Goal: Communication & Community: Answer question/provide support

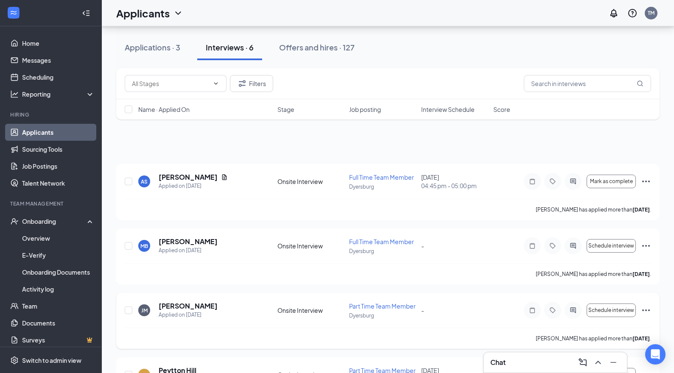
scroll to position [141, 0]
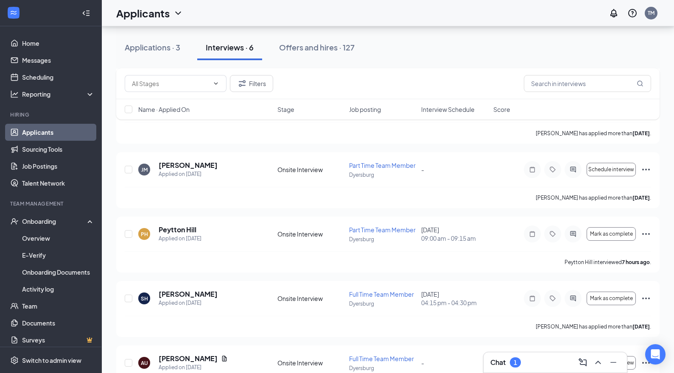
click at [540, 364] on div "Chat 1" at bounding box center [555, 363] width 130 height 14
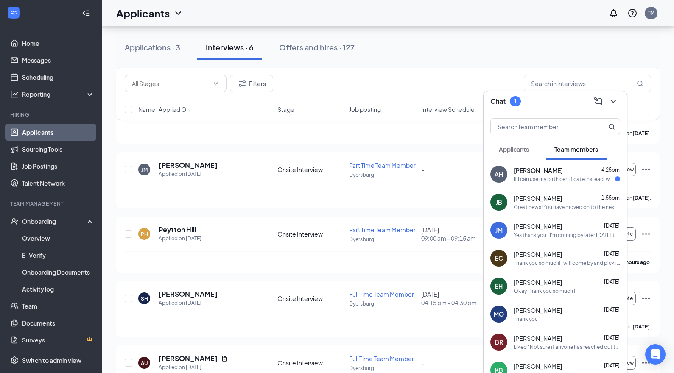
click at [532, 185] on div "AH [PERSON_NAME] 4:25pm If I can use my birth certificate instead, we are going…" at bounding box center [554, 174] width 143 height 28
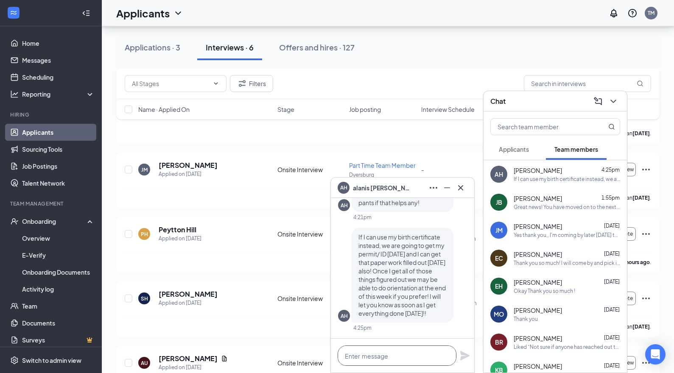
click at [390, 356] on textarea at bounding box center [396, 355] width 119 height 20
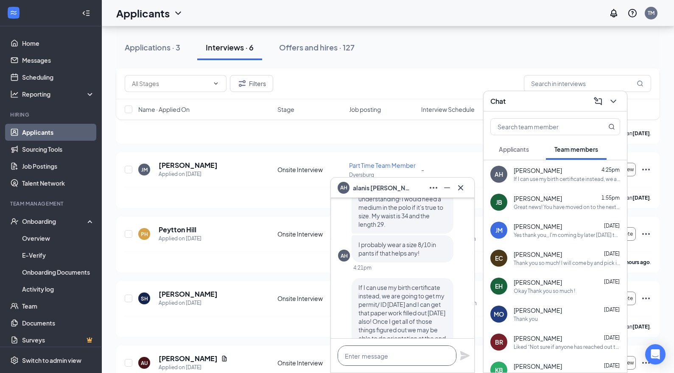
scroll to position [-42, 0]
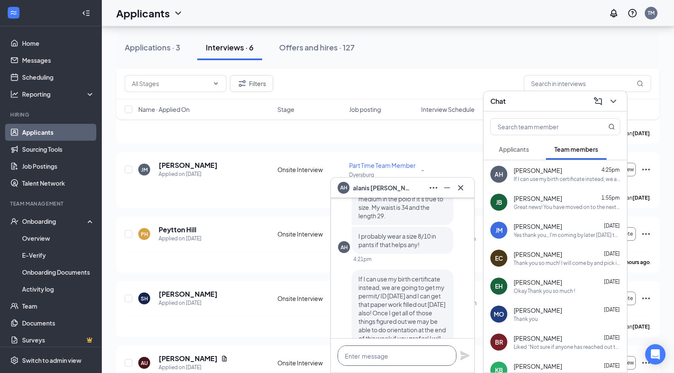
click at [392, 353] on textarea at bounding box center [396, 355] width 119 height 20
type textarea "I"
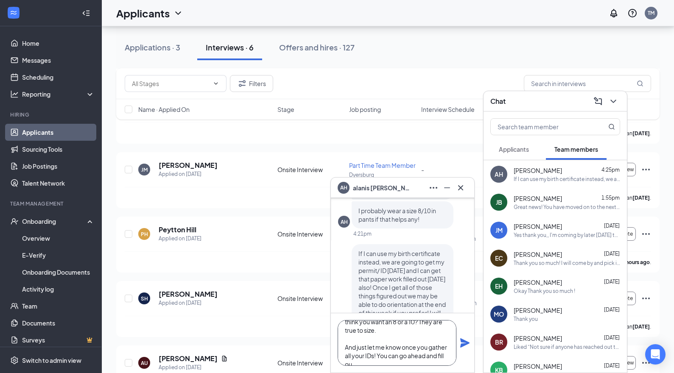
scroll to position [26, 0]
type textarea "Waist size is by 6,8,10, etc. Do you think you want an 8 or a 10? They are true…"
click at [463, 339] on icon "Plane" at bounding box center [464, 343] width 10 height 10
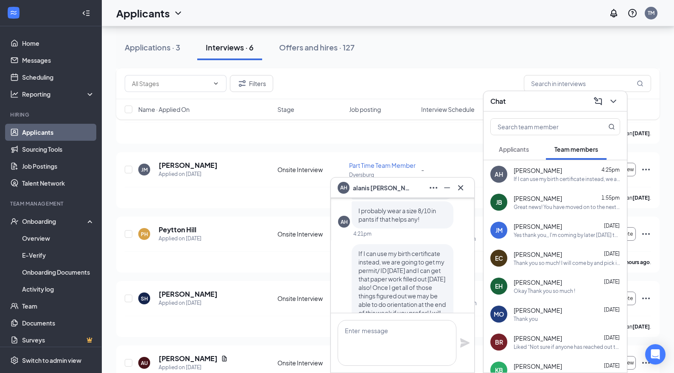
scroll to position [0, 0]
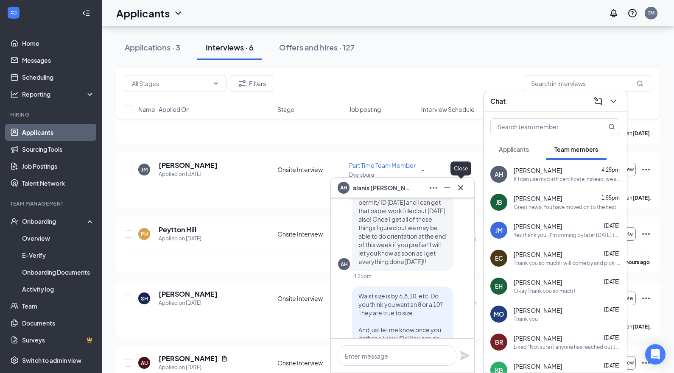
click at [461, 189] on icon "Cross" at bounding box center [460, 188] width 10 height 10
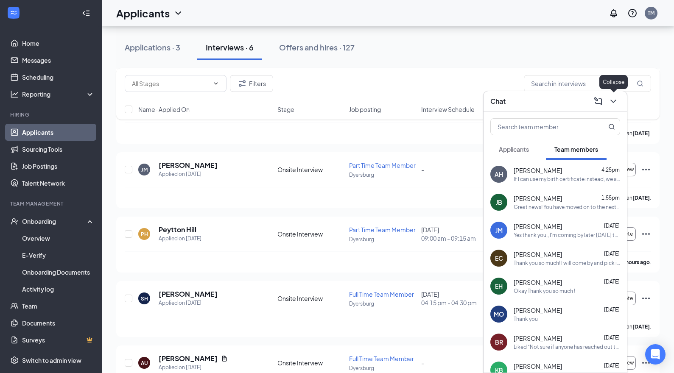
click at [613, 101] on icon "ChevronDown" at bounding box center [613, 101] width 10 height 10
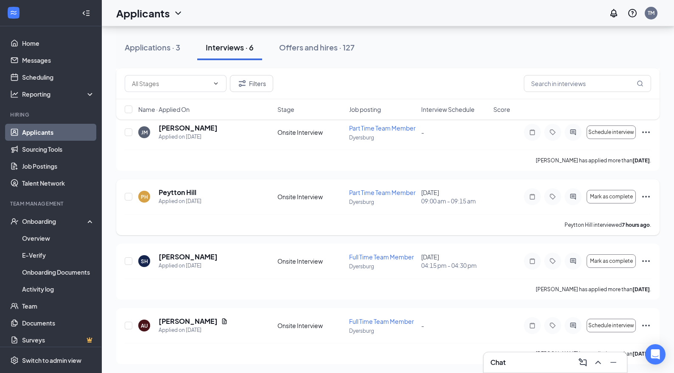
scroll to position [179, 0]
click at [190, 257] on h5 "[PERSON_NAME]" at bounding box center [188, 255] width 59 height 9
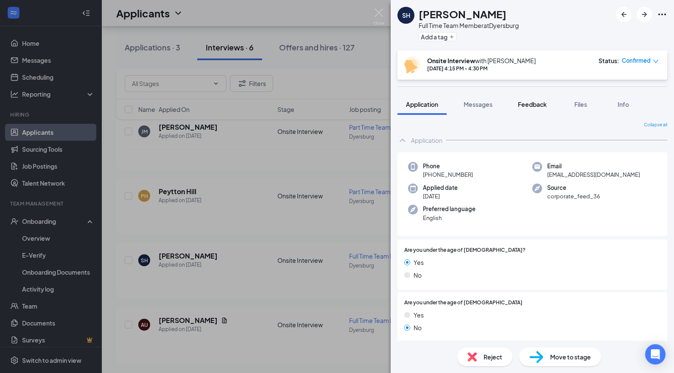
click at [540, 105] on span "Feedback" at bounding box center [532, 104] width 29 height 8
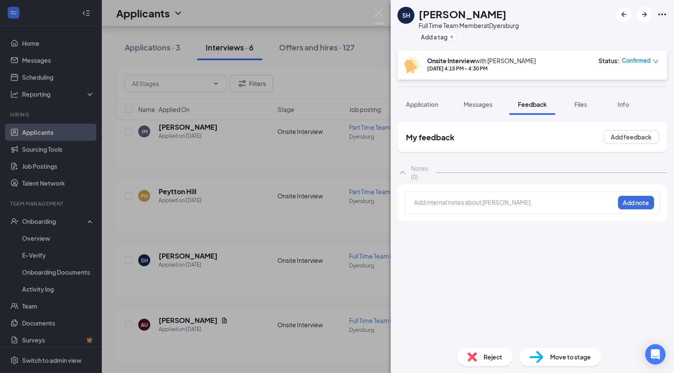
click at [447, 207] on div at bounding box center [514, 203] width 200 height 11
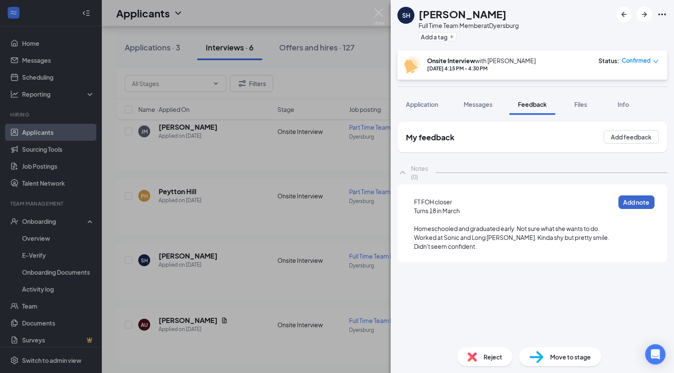
click at [636, 205] on button "Add note" at bounding box center [636, 202] width 36 height 14
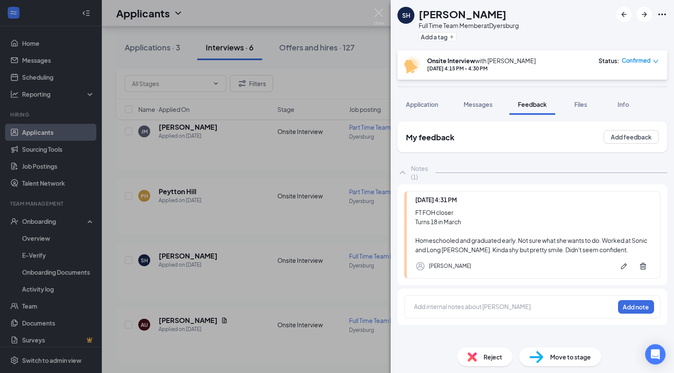
click at [334, 299] on div "SH [PERSON_NAME] Full Time Team Member at [GEOGRAPHIC_DATA] Add a tag Onsite In…" at bounding box center [337, 186] width 674 height 373
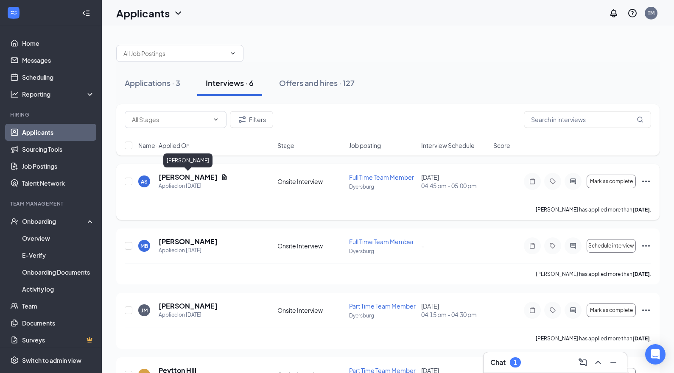
click at [192, 175] on h5 "[PERSON_NAME]" at bounding box center [188, 177] width 59 height 9
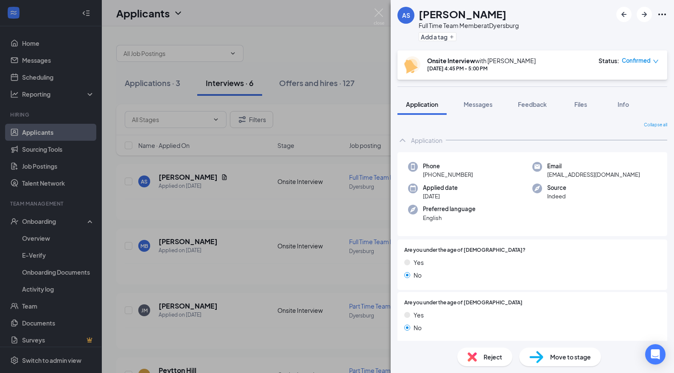
click at [199, 216] on div "AS [PERSON_NAME] Full Time Team Member at [GEOGRAPHIC_DATA] Add a tag Onsite In…" at bounding box center [337, 186] width 674 height 373
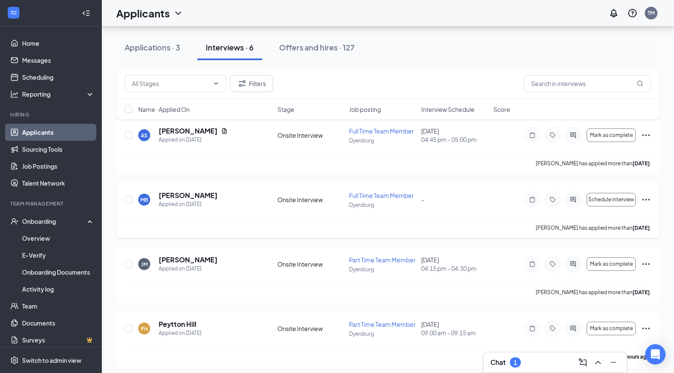
scroll to position [45, 0]
click at [534, 356] on div "Chat 1" at bounding box center [555, 363] width 130 height 14
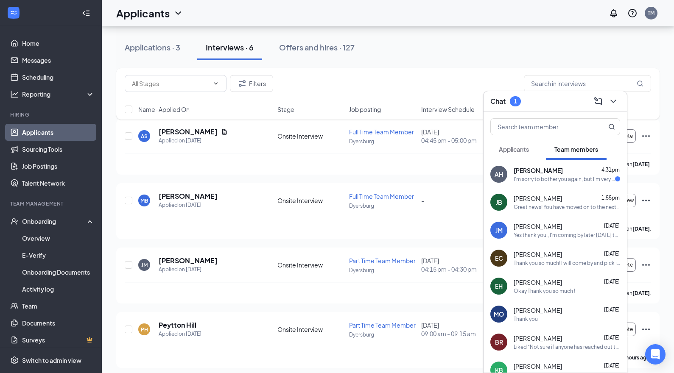
click at [566, 180] on div "I'm sorry to bother you again, but I'm very confused on the I-9 paperwork. Is t…" at bounding box center [563, 178] width 101 height 7
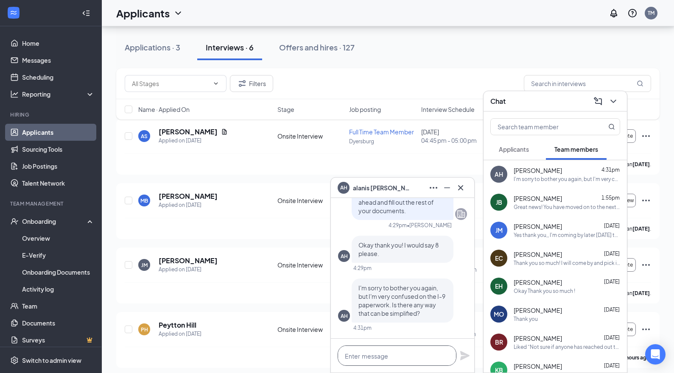
click at [364, 356] on textarea at bounding box center [396, 355] width 119 height 20
type textarea "L"
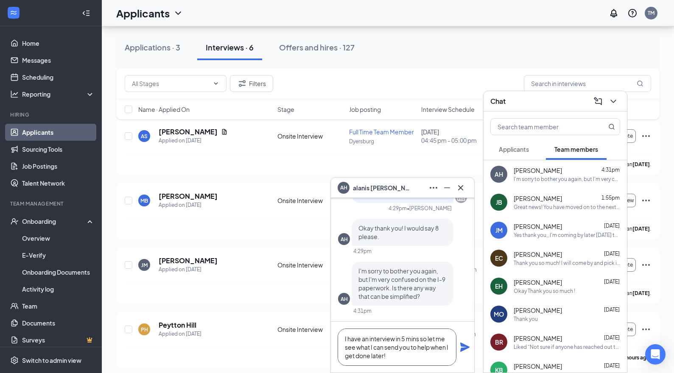
type textarea "I have an interview in 5 mins so let me see what I can send you to help when I …"
click at [463, 347] on icon "Plane" at bounding box center [464, 346] width 9 height 9
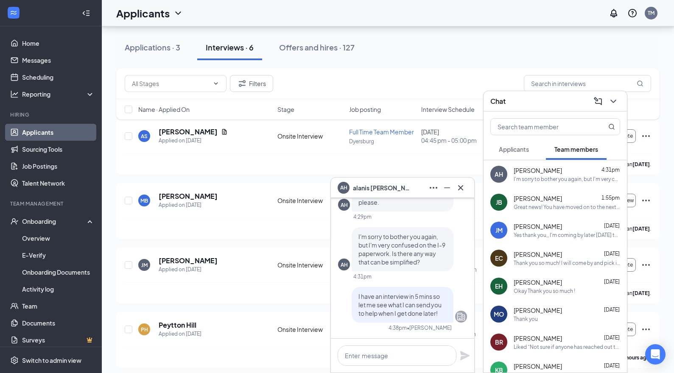
scroll to position [0, 0]
click at [462, 186] on icon "Cross" at bounding box center [460, 188] width 10 height 10
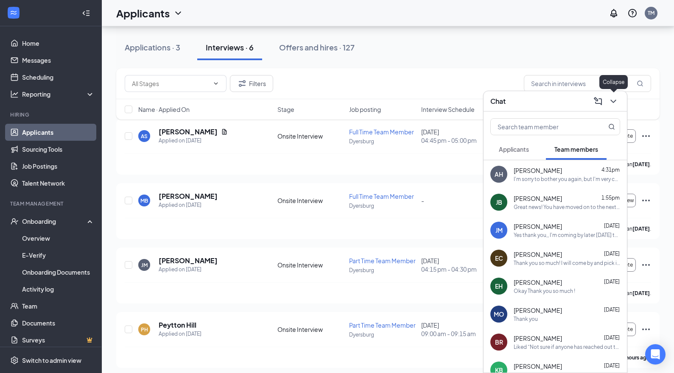
click at [614, 98] on icon "ChevronDown" at bounding box center [613, 101] width 10 height 10
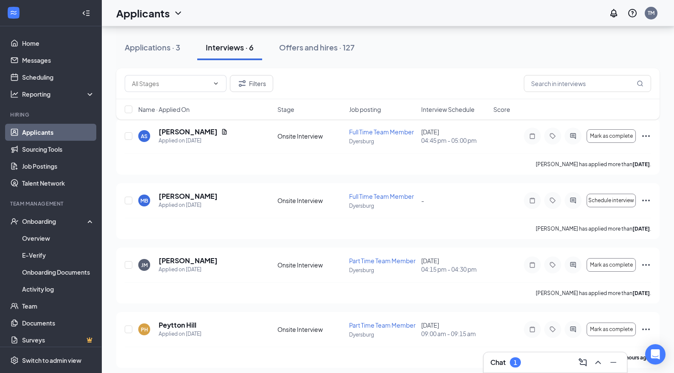
click at [536, 361] on div "Chat 1" at bounding box center [555, 363] width 130 height 14
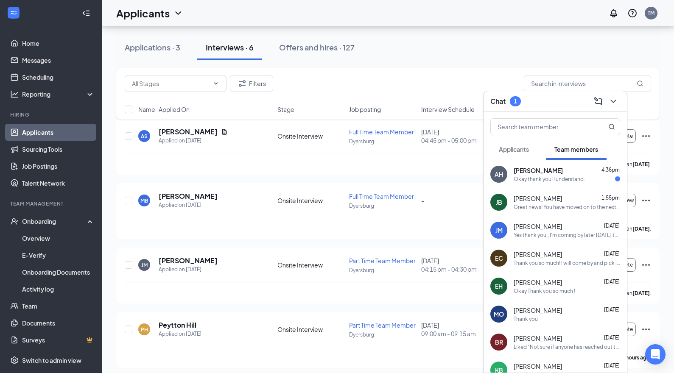
click at [590, 178] on div "Okay thank you! I understand." at bounding box center [566, 178] width 106 height 7
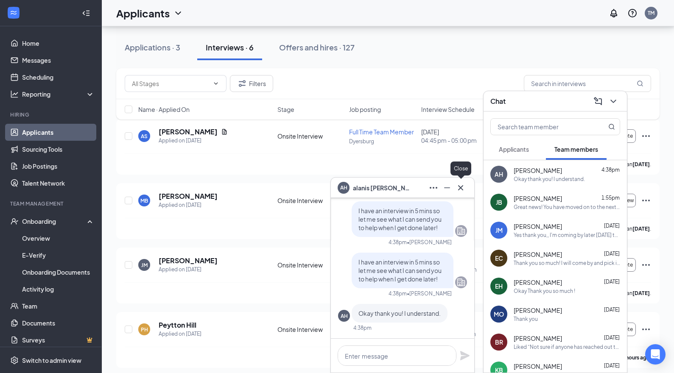
click at [459, 189] on icon "Cross" at bounding box center [460, 188] width 10 height 10
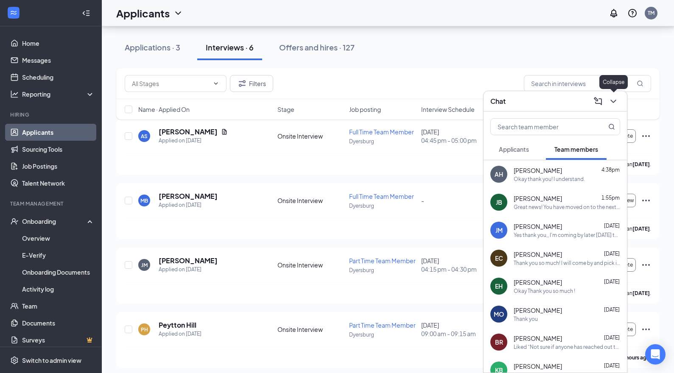
click at [615, 101] on icon "ChevronDown" at bounding box center [613, 101] width 10 height 10
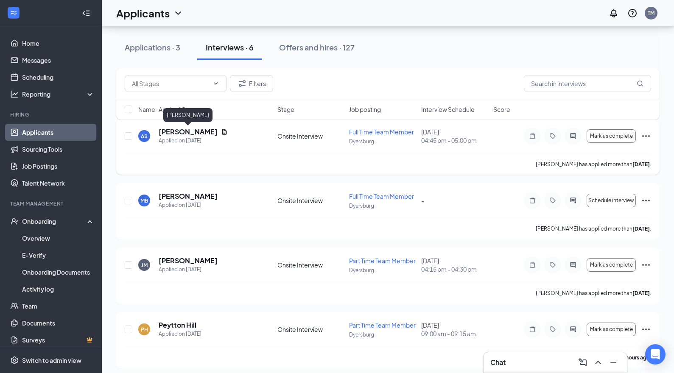
click at [194, 133] on h5 "[PERSON_NAME]" at bounding box center [188, 131] width 59 height 9
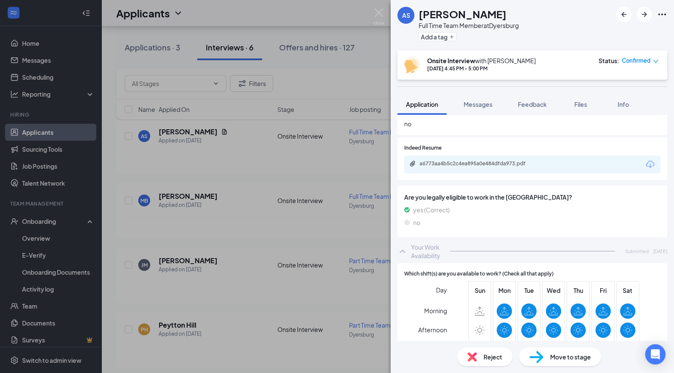
scroll to position [1338, 0]
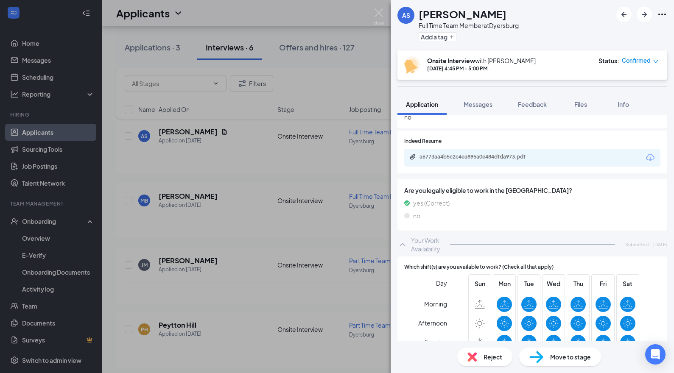
click at [650, 153] on icon "Download" at bounding box center [650, 158] width 10 height 10
click at [268, 243] on div "AS [PERSON_NAME] Full Time Team Member at [GEOGRAPHIC_DATA] Add a tag Onsite In…" at bounding box center [337, 186] width 674 height 373
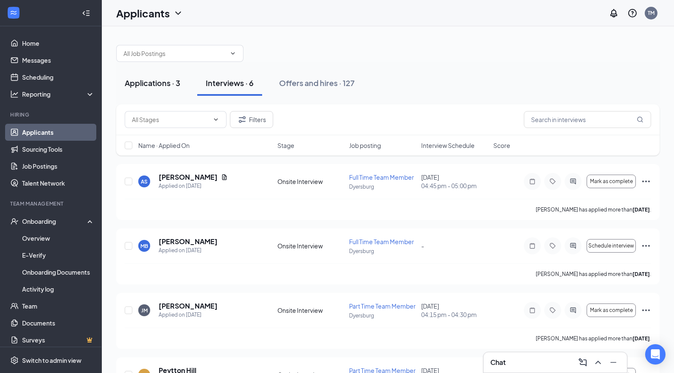
click at [161, 85] on div "Applications · 3" at bounding box center [153, 83] width 56 height 11
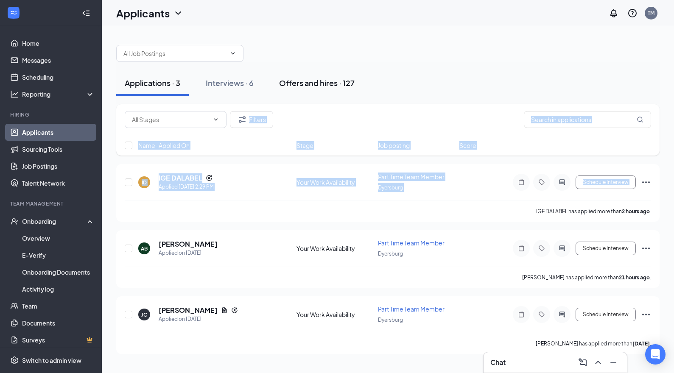
drag, startPoint x: 336, startPoint y: 209, endPoint x: 335, endPoint y: 90, distance: 118.7
click at [335, 109] on div "Filters Name · Applied On Stage Job posting Score ID IGE DALABEL Applied [DATE]…" at bounding box center [387, 229] width 543 height 250
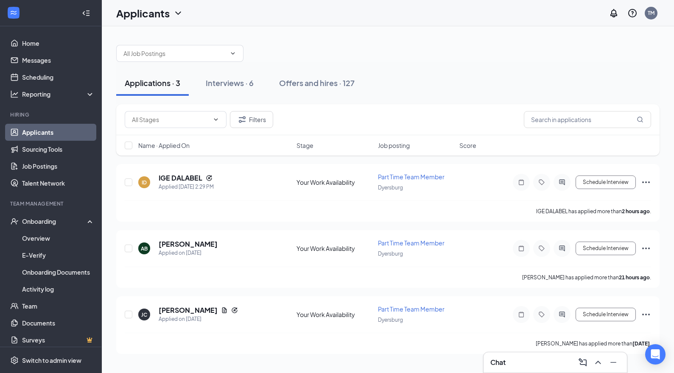
click at [258, 225] on div "ID IGE DALABEL Applied [DATE] 2:29 PM Your Work Availability [DEMOGRAPHIC_DATA]…" at bounding box center [387, 259] width 543 height 190
click at [237, 82] on div "Interviews · 6" at bounding box center [230, 83] width 48 height 11
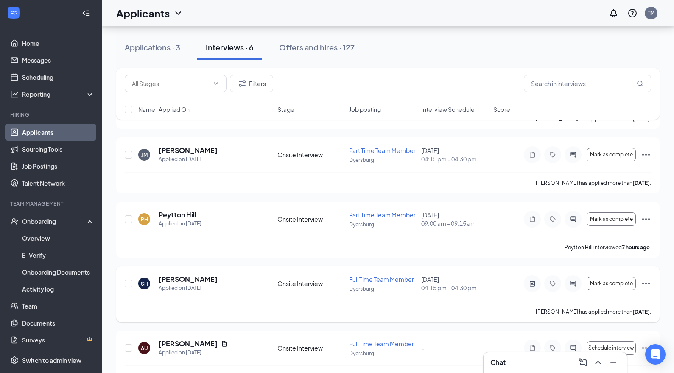
scroll to position [152, 0]
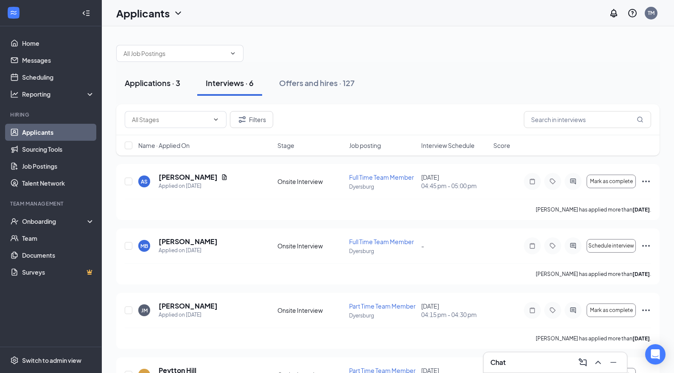
click at [162, 84] on div "Applications · 3" at bounding box center [153, 83] width 56 height 11
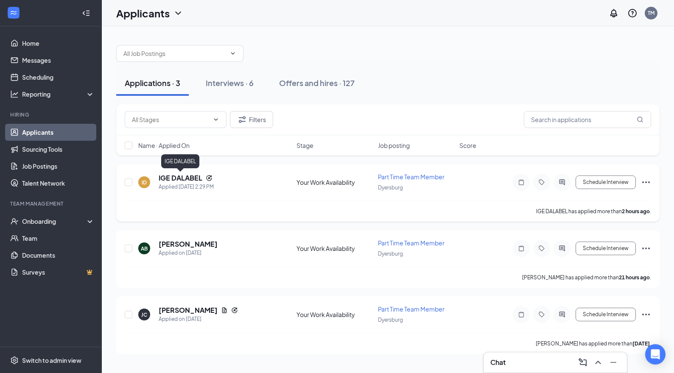
click at [194, 176] on h5 "IGE DALABEL" at bounding box center [181, 177] width 44 height 9
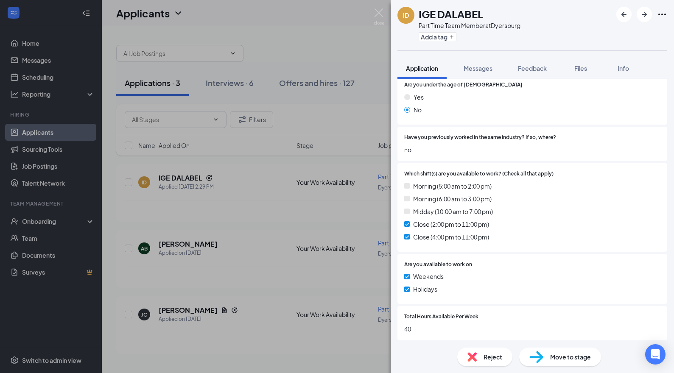
scroll to position [205, 0]
click at [261, 284] on div "ID IGE DALABEL Part Time Team Member at Dyersburg Add a tag Application Message…" at bounding box center [337, 186] width 674 height 373
